Goal: Task Accomplishment & Management: Complete application form

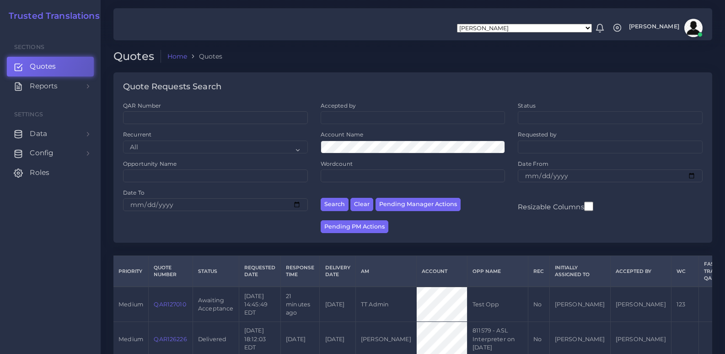
click at [434, 216] on div "Quote Requests Search QAR Number Accepted by All [PERSON_NAME] [PERSON_NAME] [P…" at bounding box center [413, 163] width 612 height 183
click at [151, 216] on td "QAR127010" at bounding box center [171, 303] width 44 height 35
click at [178, 216] on link "QAR127010" at bounding box center [170, 304] width 32 height 7
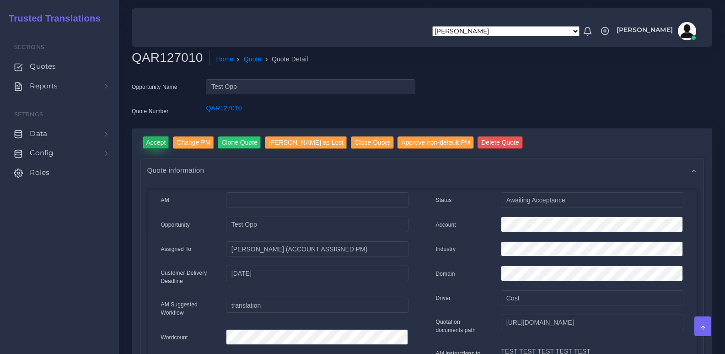
click at [146, 143] on input "Accept" at bounding box center [156, 142] width 27 height 12
click at [507, 71] on div "QAR127010 Home Quote Quote Detail" at bounding box center [348, 63] width 446 height 26
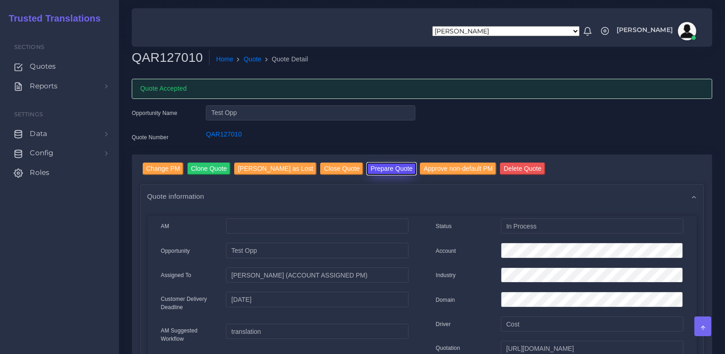
click at [367, 167] on button "Prepare Quote" at bounding box center [391, 168] width 49 height 12
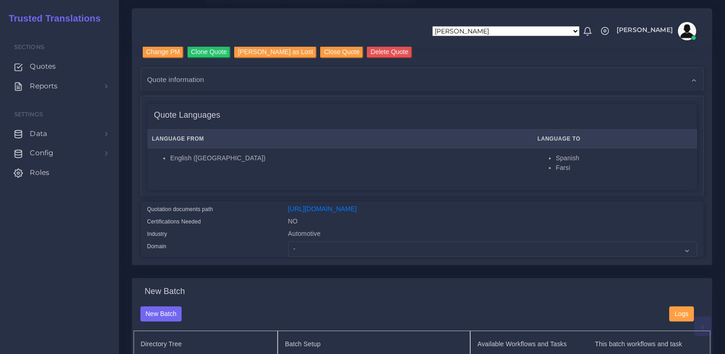
scroll to position [91, 0]
click at [327, 250] on select "- Advertising and Media Agriculture, Forestry and Fishing Architecture, Buildin…" at bounding box center [492, 248] width 409 height 16
select select "Human Resources - HR"
click at [288, 247] on select "- Advertising and Media Agriculture, Forestry and Fishing Architecture, Buildin…" at bounding box center [492, 248] width 409 height 16
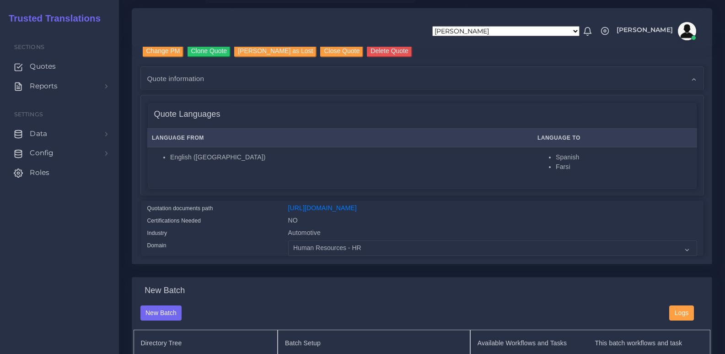
click at [266, 277] on div "Change PM Clone Quote Mark Quote as Lost Close Quote Delete Quote Quote informa…" at bounding box center [422, 157] width 594 height 241
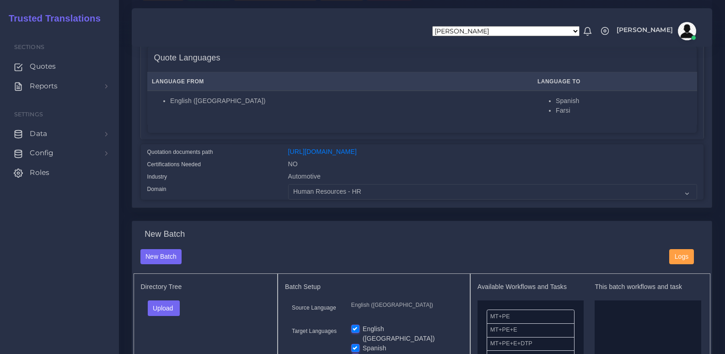
scroll to position [229, 0]
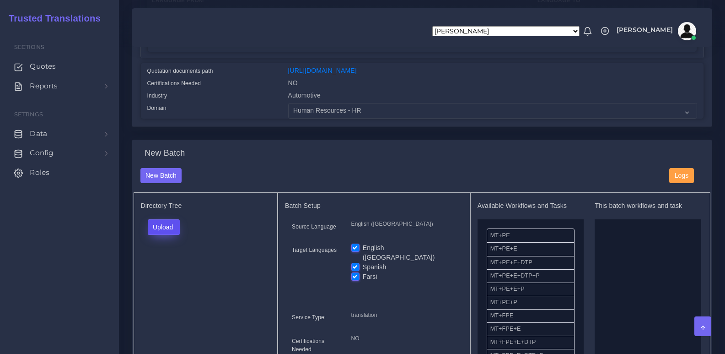
click at [174, 235] on button "Upload" at bounding box center [164, 227] width 32 height 16
click at [170, 268] on label "Files" at bounding box center [179, 261] width 63 height 11
click at [377, 139] on div "Change PM Clone Quote Mark Quote as Lost Close Quote Delete Quote Quote informa…" at bounding box center [422, 19] width 594 height 241
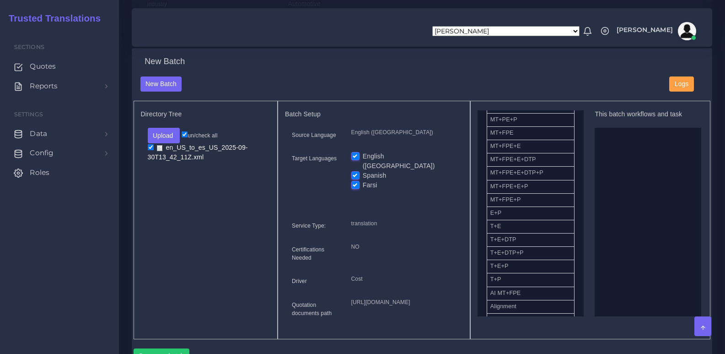
scroll to position [91, 0]
click at [522, 259] on li "T+E+DTP+P" at bounding box center [531, 253] width 88 height 14
drag, startPoint x: 522, startPoint y: 261, endPoint x: 565, endPoint y: 257, distance: 44.1
click at [616, 222] on ul at bounding box center [648, 226] width 106 height 197
drag, startPoint x: 499, startPoint y: 262, endPoint x: 621, endPoint y: 186, distance: 143.8
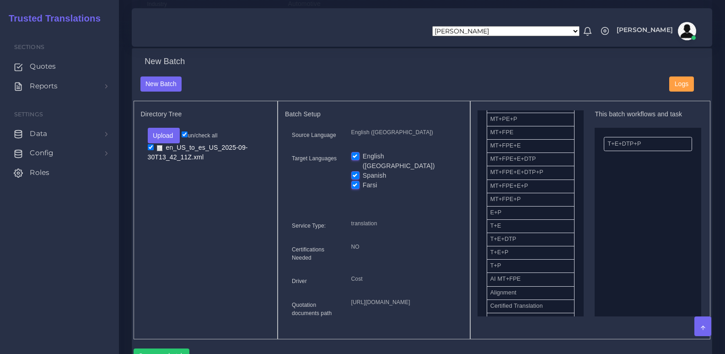
click at [364, 162] on label "English (US)" at bounding box center [409, 160] width 93 height 19
click at [360, 160] on input "English (US)" at bounding box center [355, 155] width 8 height 8
checkbox input "false"
click at [455, 64] on div "New Batch" at bounding box center [422, 67] width 577 height 20
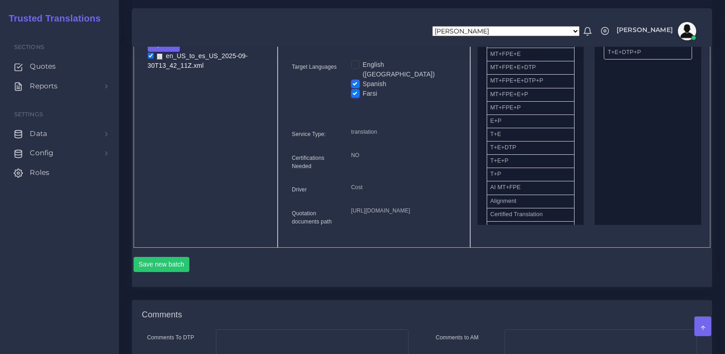
scroll to position [549, 0]
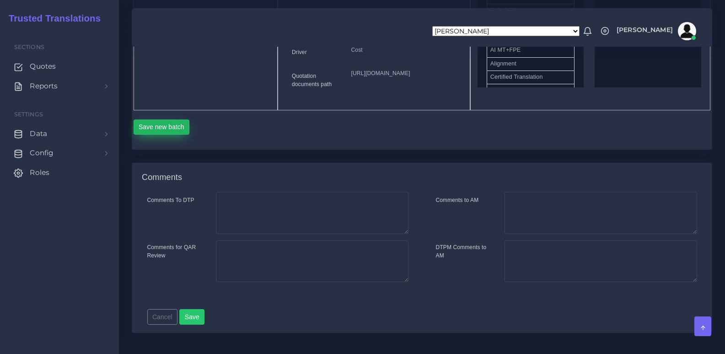
click at [167, 135] on button "Save new batch" at bounding box center [162, 127] width 56 height 16
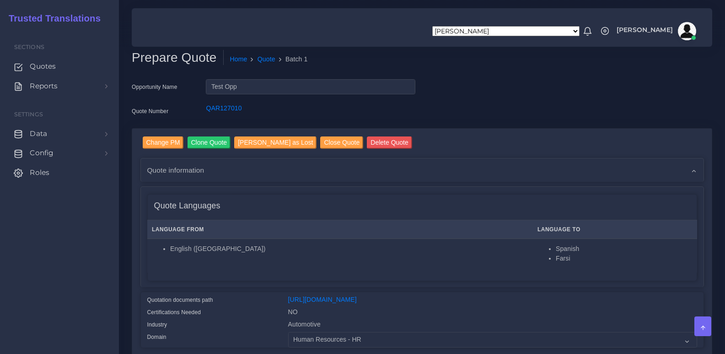
click at [532, 89] on div "Opportunity Name Test Opp Quote Number QAR127010" at bounding box center [422, 103] width 594 height 49
click at [509, 91] on div "Opportunity Name Test Opp Quote Number QAR127010" at bounding box center [422, 103] width 594 height 49
drag, startPoint x: 583, startPoint y: 79, endPoint x: 575, endPoint y: 78, distance: 7.8
click at [575, 73] on div "Prepare Quote Home Quote Batch 1" at bounding box center [422, 64] width 594 height 29
click at [557, 93] on div "Opportunity Name Test Opp Quote Number QAR127010" at bounding box center [422, 103] width 594 height 49
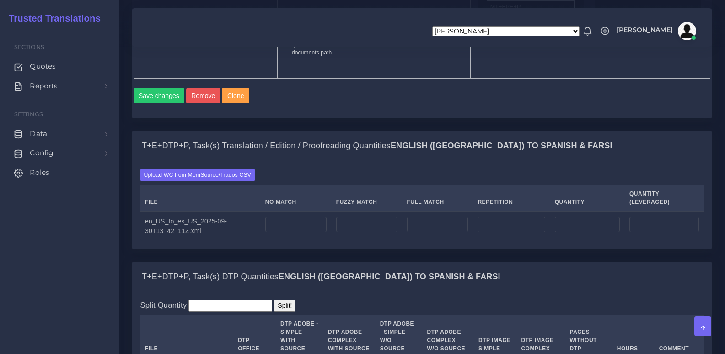
scroll to position [686, 0]
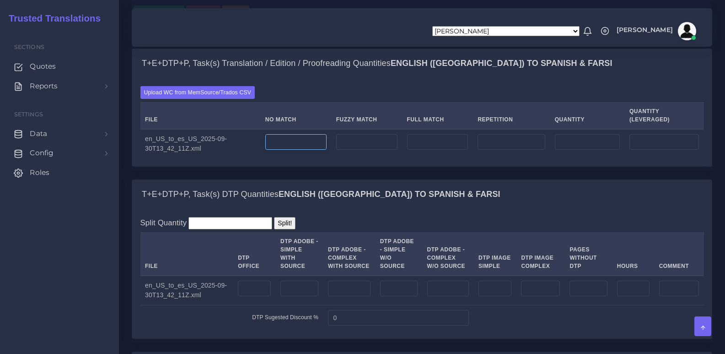
click at [293, 150] on input "number" at bounding box center [295, 142] width 61 height 16
type input "111"
click at [346, 150] on input "number" at bounding box center [366, 142] width 61 height 16
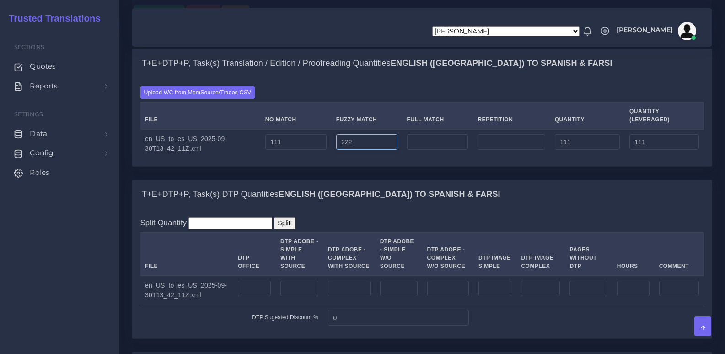
type input "222"
type input "333"
type input "222"
click at [409, 150] on input "number" at bounding box center [437, 142] width 61 height 16
type input "333"
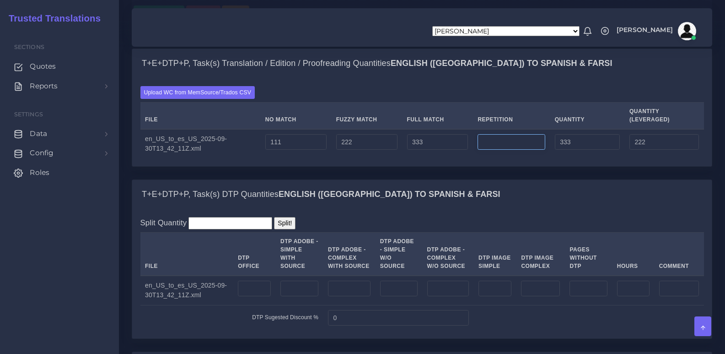
type input "666"
type input "305"
click at [495, 150] on input "number" at bounding box center [511, 142] width 67 height 16
type input "456"
type input "1122"
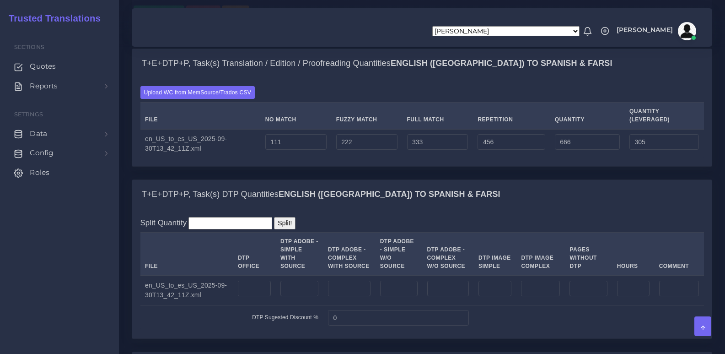
type input "419"
click at [486, 167] on div "T+E+DTP+P, Task(s) Translation / Edition / Proofreading Quantities English (US)…" at bounding box center [422, 107] width 581 height 118
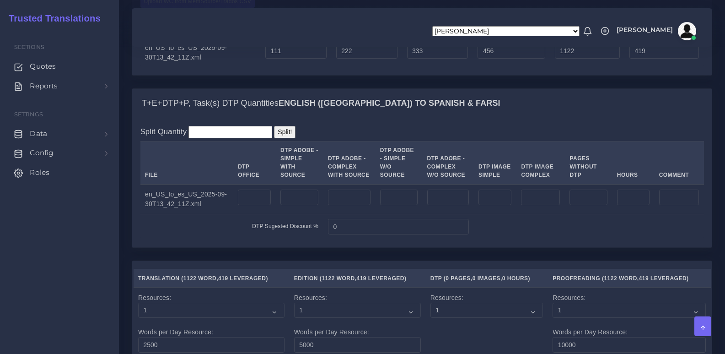
scroll to position [778, 0]
click at [249, 204] on input "number" at bounding box center [254, 197] width 33 height 16
type input "1"
click at [342, 204] on input "number" at bounding box center [349, 197] width 43 height 16
click at [391, 204] on input "number" at bounding box center [399, 197] width 38 height 16
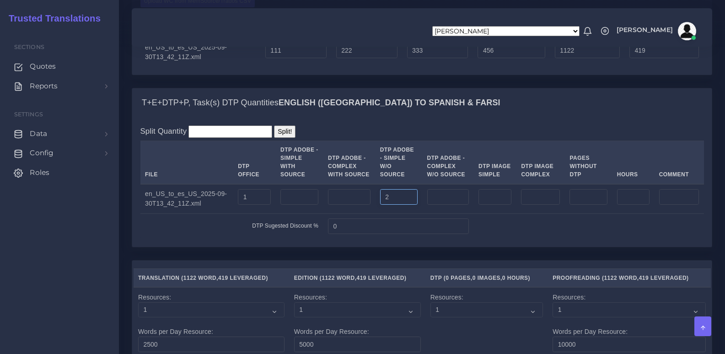
type input "2"
click at [632, 204] on input "number" at bounding box center [633, 197] width 32 height 16
type input "3"
click at [544, 88] on div "T+E+DTP+P, Task(s) Translation / Edition / Proofreading Quantities English (US)…" at bounding box center [422, 22] width 594 height 131
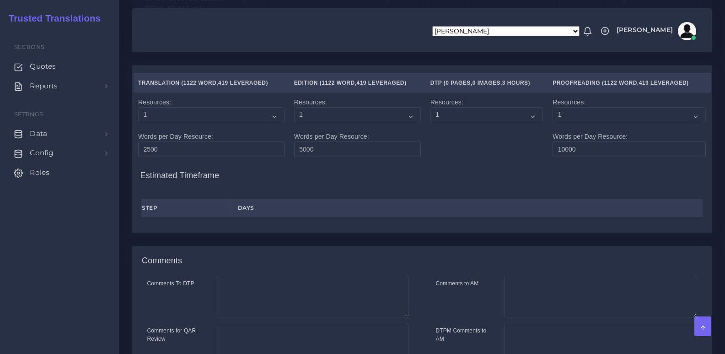
scroll to position [1096, 0]
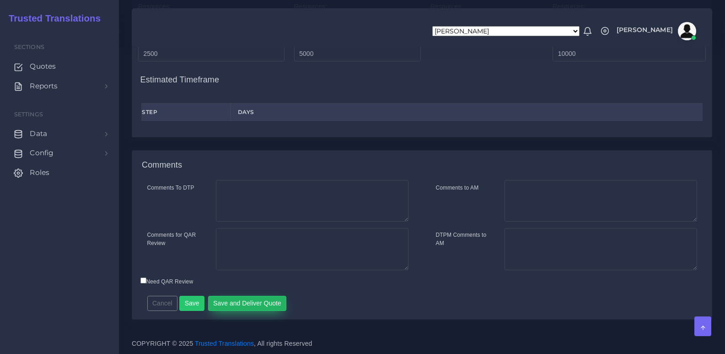
click at [257, 301] on button "Save and Deliver Quote" at bounding box center [247, 304] width 79 height 16
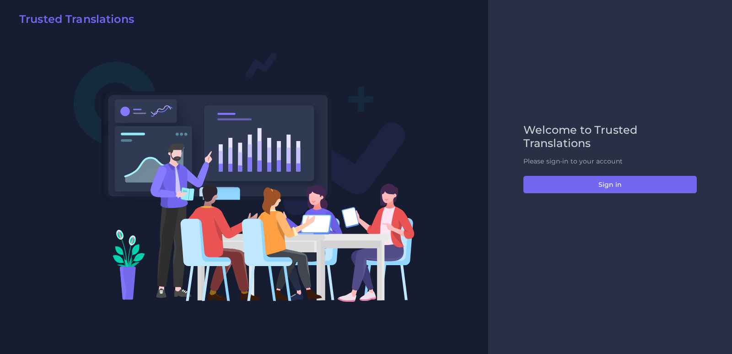
click at [383, 124] on img at bounding box center [244, 177] width 342 height 250
click at [159, 18] on div at bounding box center [244, 177] width 488 height 354
click at [560, 133] on h2 "Welcome to Trusted Translations" at bounding box center [609, 137] width 173 height 27
click at [555, 126] on h2 "Welcome to Trusted Translations" at bounding box center [609, 137] width 173 height 27
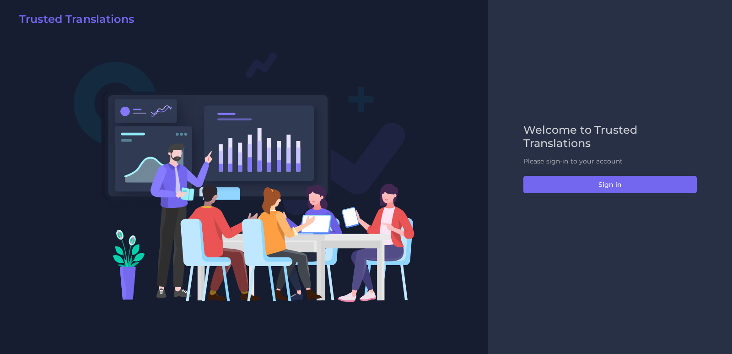
click at [588, 97] on div "Welcome to Trusted Translations Please sign-in to your account Sign in" at bounding box center [610, 177] width 244 height 354
